Goal: Information Seeking & Learning: Learn about a topic

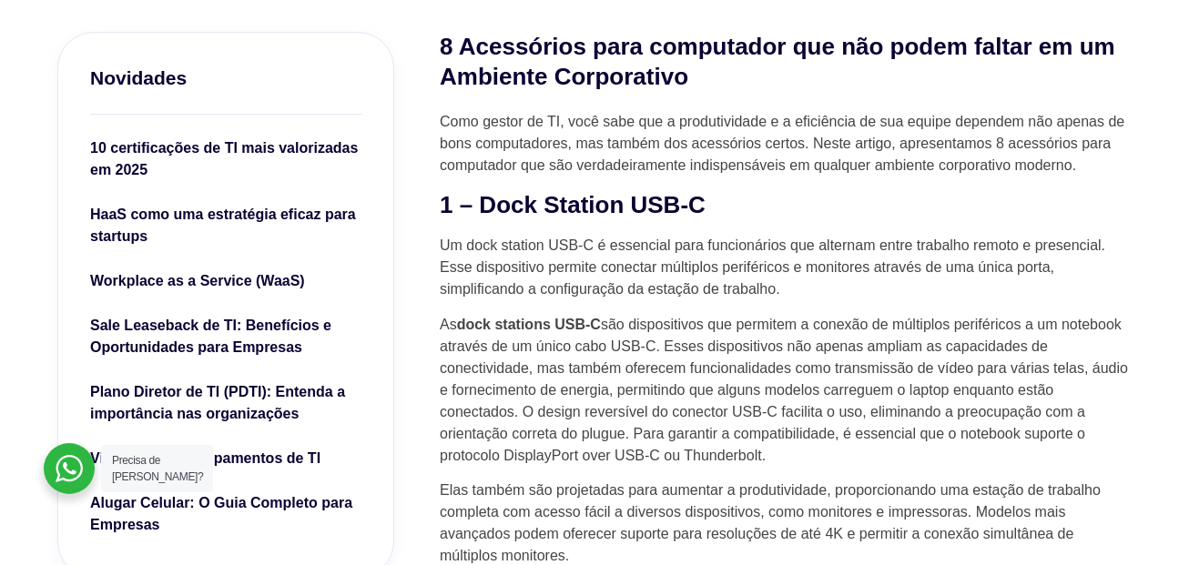
scroll to position [637, 0]
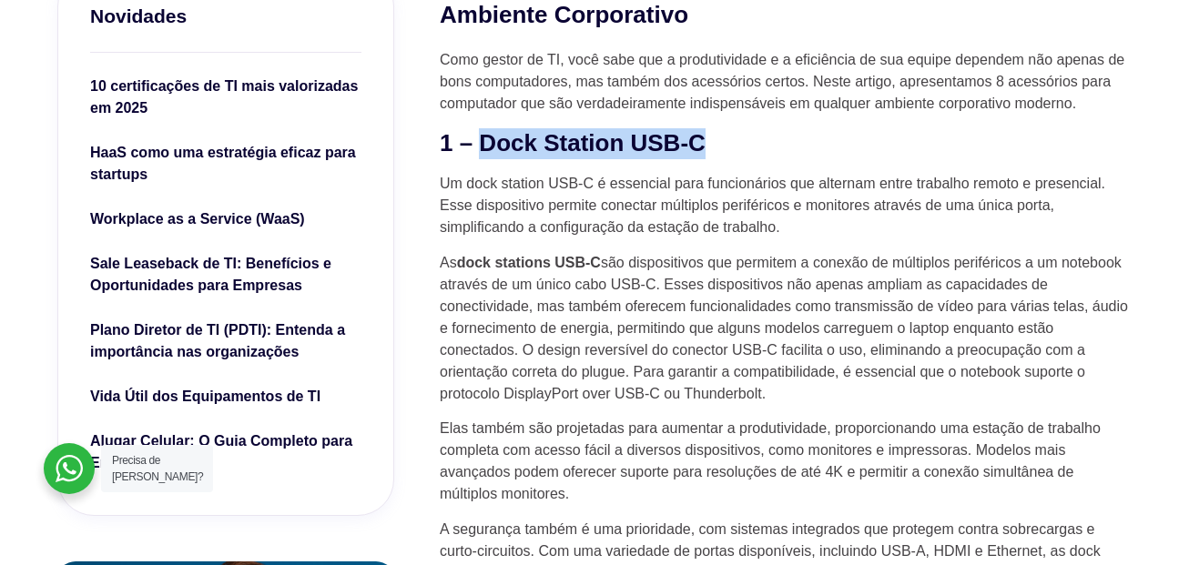
drag, startPoint x: 480, startPoint y: 148, endPoint x: 730, endPoint y: 151, distance: 250.3
click at [729, 151] on h2 "1 – Dock Station USB-C" at bounding box center [786, 143] width 692 height 31
click at [535, 216] on p "Um dock station USB-C é essencial para funcionários que alternam entre trabalho…" at bounding box center [786, 206] width 692 height 66
drag, startPoint x: 704, startPoint y: 137, endPoint x: 488, endPoint y: 141, distance: 215.8
click at [488, 141] on h2 "1 – Dock Station USB-C" at bounding box center [786, 143] width 692 height 31
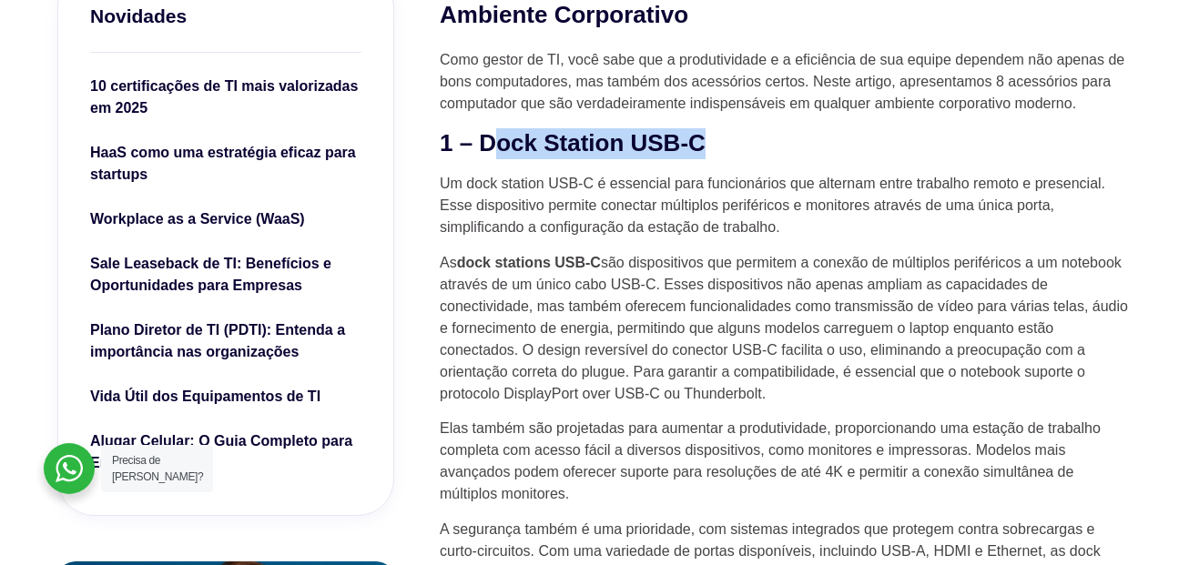
click at [488, 141] on h2 "1 – Dock Station USB-C" at bounding box center [786, 143] width 692 height 31
click at [476, 141] on h2 "1 – Dock Station USB-C" at bounding box center [786, 143] width 692 height 31
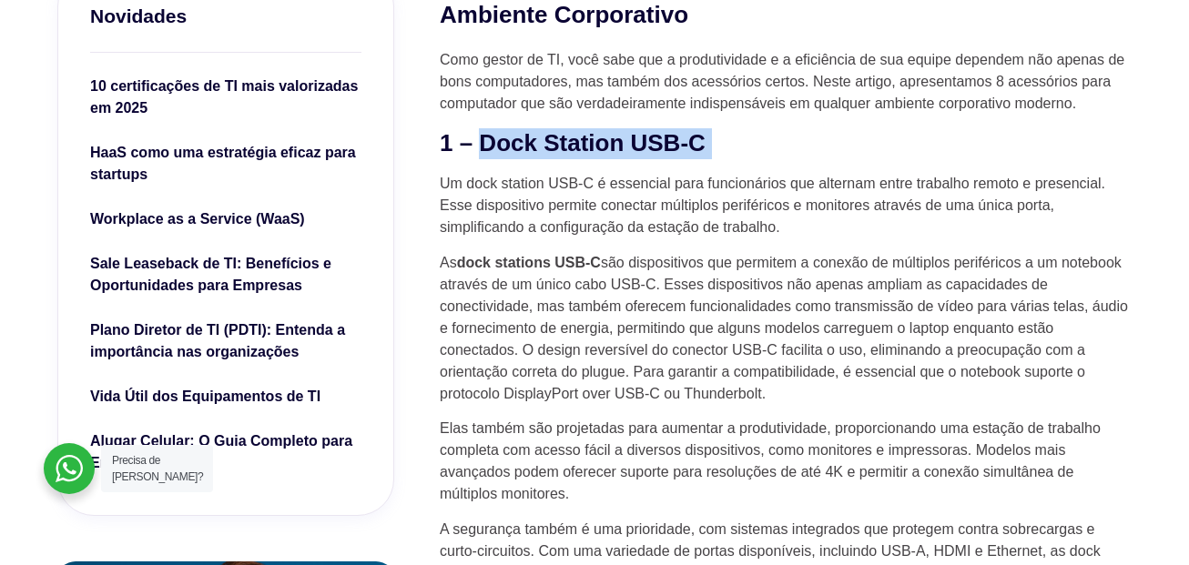
drag, startPoint x: 477, startPoint y: 143, endPoint x: 722, endPoint y: 100, distance: 248.5
click at [867, 147] on h2 "1 – Dock Station USB-C" at bounding box center [786, 143] width 692 height 31
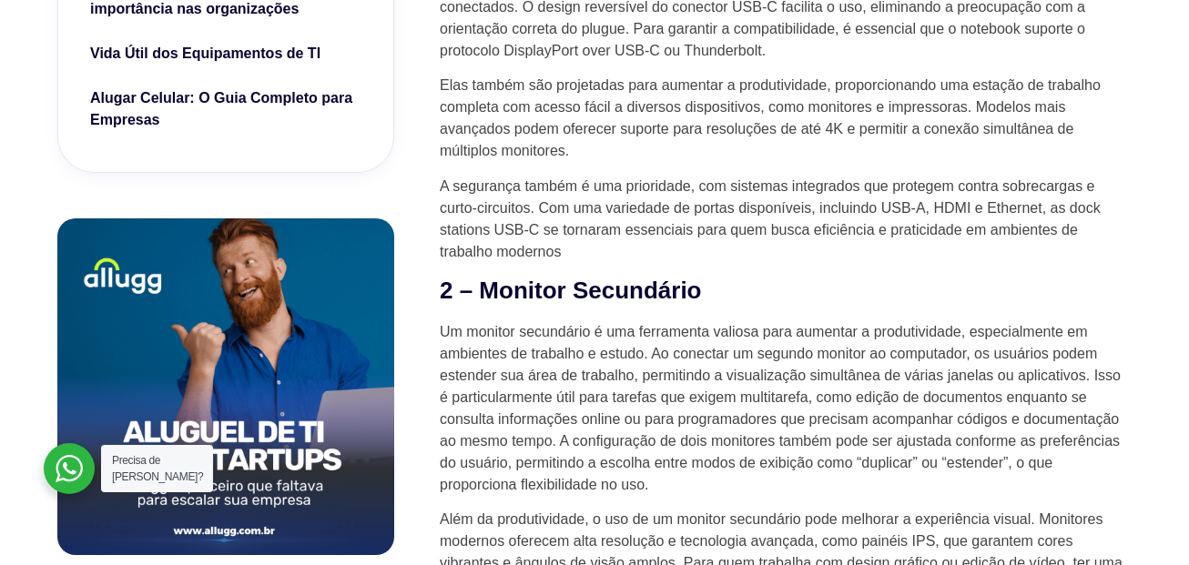
scroll to position [1092, 0]
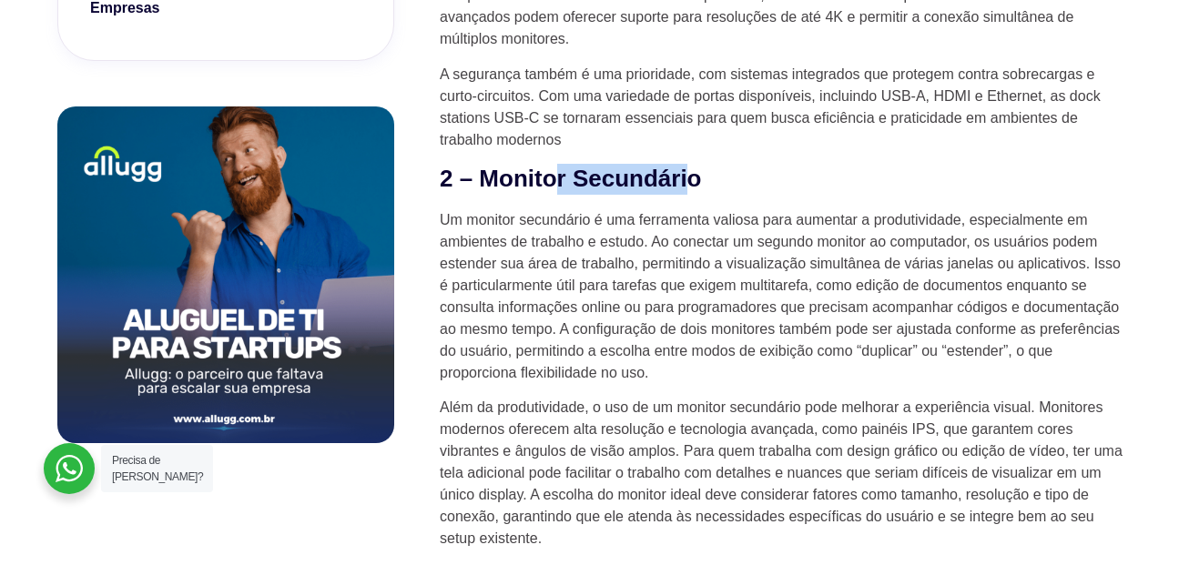
drag, startPoint x: 690, startPoint y: 185, endPoint x: 550, endPoint y: 184, distance: 140.2
click at [550, 184] on h2 "2 – Monitor Secundário" at bounding box center [786, 179] width 692 height 31
click at [553, 184] on h2 "2 – Monitor Secundário" at bounding box center [786, 179] width 692 height 31
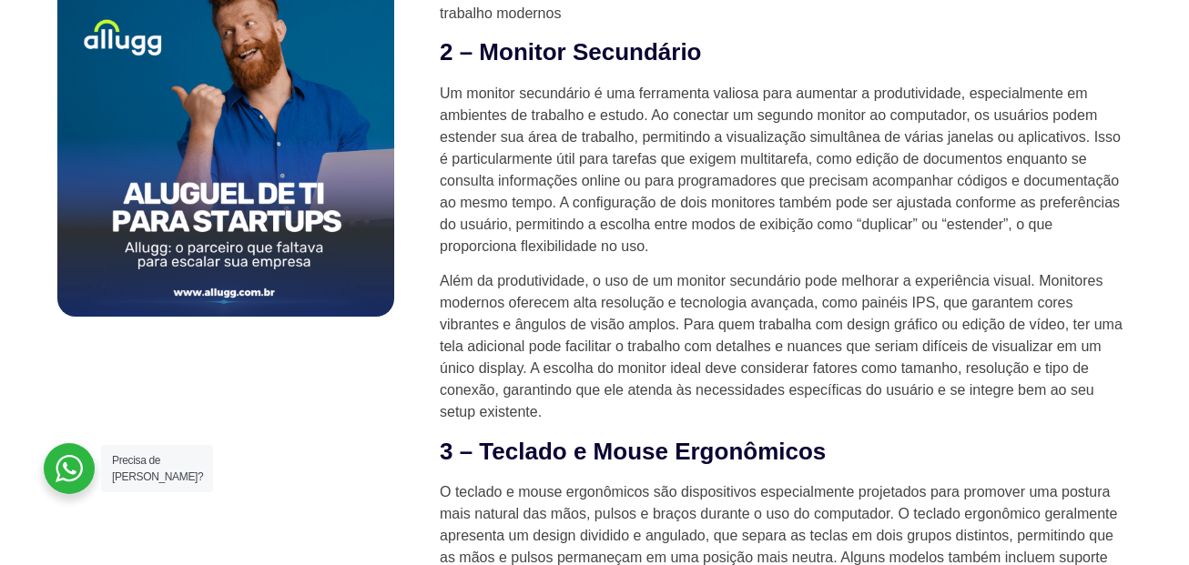
scroll to position [1365, 0]
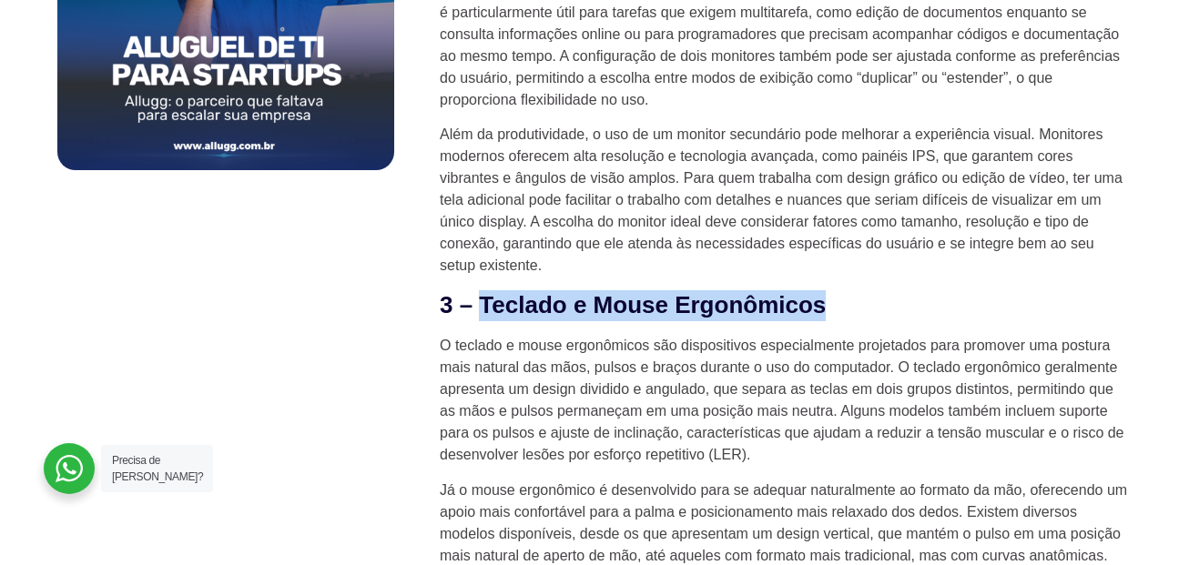
drag, startPoint x: 479, startPoint y: 303, endPoint x: 1125, endPoint y: 304, distance: 646.2
click at [1125, 304] on h2 "3 – Teclado e Mouse Ergonômicos" at bounding box center [786, 305] width 692 height 31
copy h2 "Teclado e Mouse Ergonômicos"
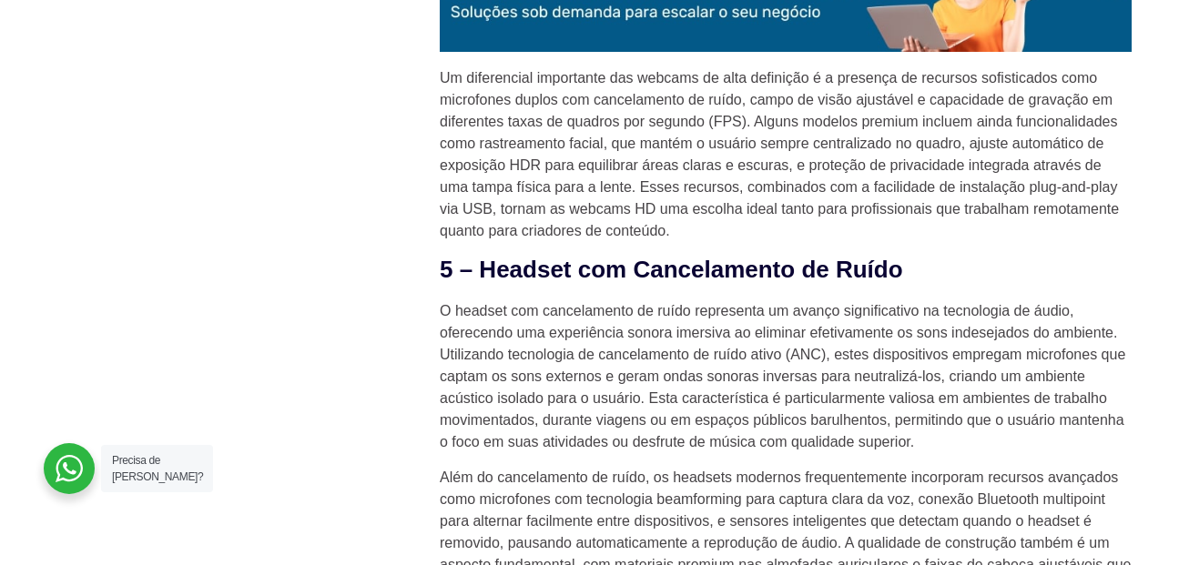
scroll to position [2275, 0]
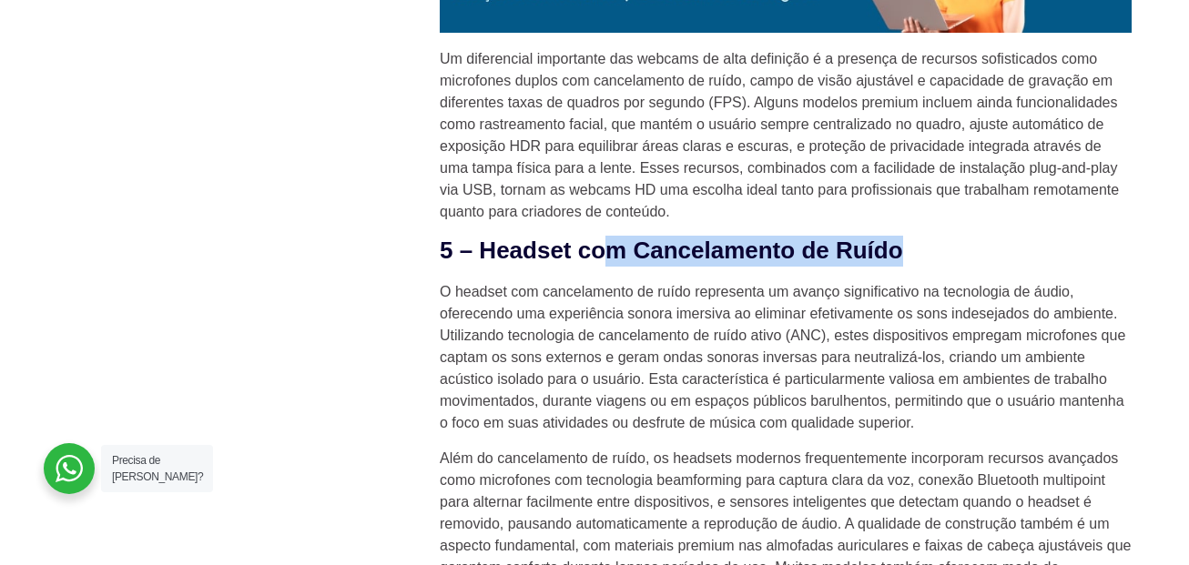
drag, startPoint x: 923, startPoint y: 252, endPoint x: 599, endPoint y: 258, distance: 324.1
click at [601, 257] on h2 "5 – Headset com Cancelamento de Ruído" at bounding box center [786, 251] width 692 height 31
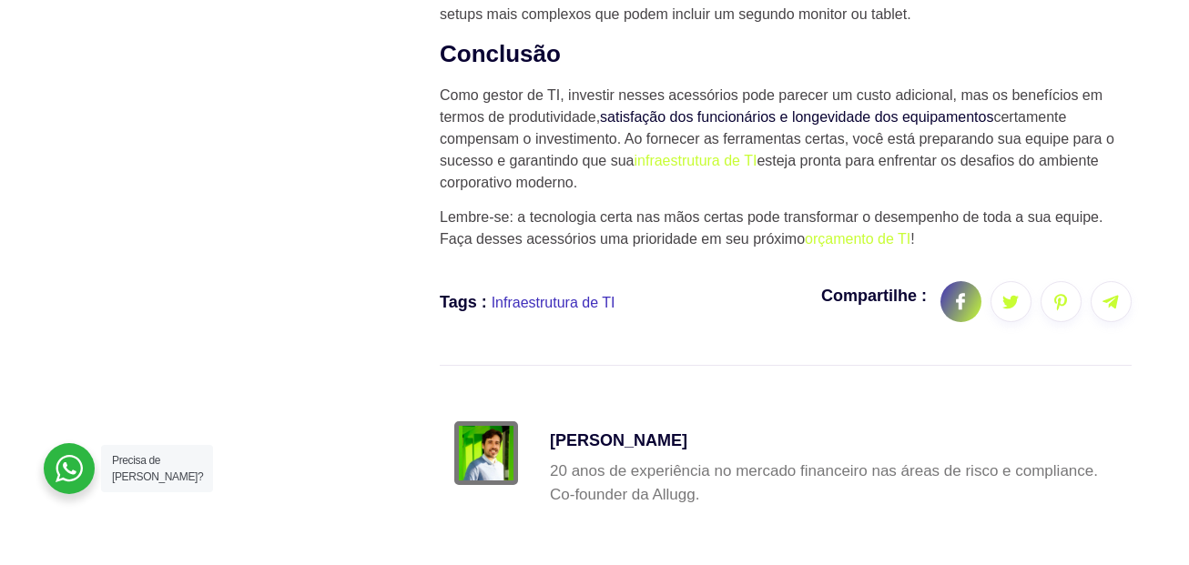
scroll to position [4096, 0]
